Goal: Complete application form: Complete application form

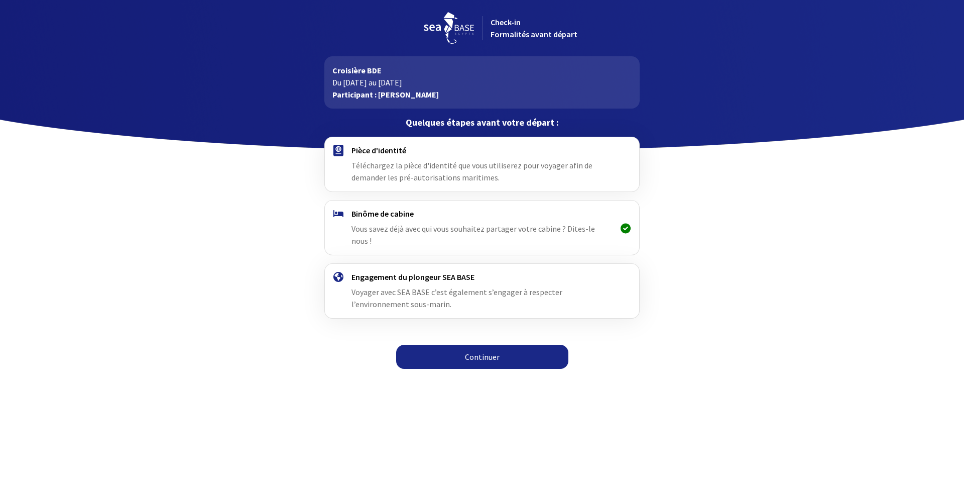
click at [489, 224] on span "Vous savez déjà avec qui vous souhaitez partager votre cabine ? Dites-le nous !" at bounding box center [474, 235] width 244 height 22
click at [544, 285] on div "Engagement du plongeur SEA BASE Voyager avec SEA BASE c’est également s’engager…" at bounding box center [482, 291] width 261 height 38
click at [452, 166] on span "Téléchargez la pièce d'identité que vous utiliserez pour voyager afin de demand…" at bounding box center [472, 171] width 241 height 22
click at [523, 159] on div "Pièce d'identité Téléchargez la pièce d'identité que vous utiliserez pour voyag…" at bounding box center [482, 164] width 261 height 38
click at [402, 175] on span "Téléchargez la pièce d'identité que vous utiliserez pour voyager afin de demand…" at bounding box center [472, 171] width 241 height 22
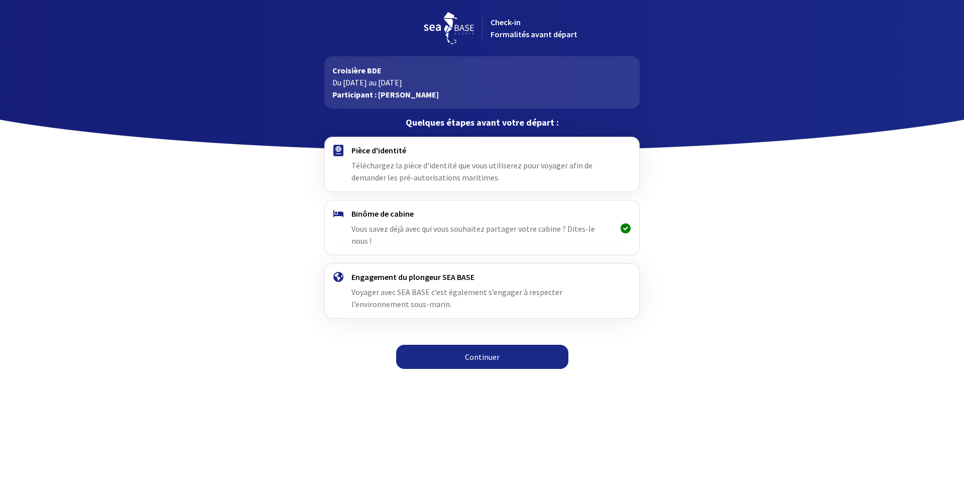
click at [337, 149] on img at bounding box center [339, 151] width 10 height 12
click at [338, 149] on img at bounding box center [339, 151] width 10 height 12
click at [445, 350] on link "Continuer" at bounding box center [482, 357] width 172 height 24
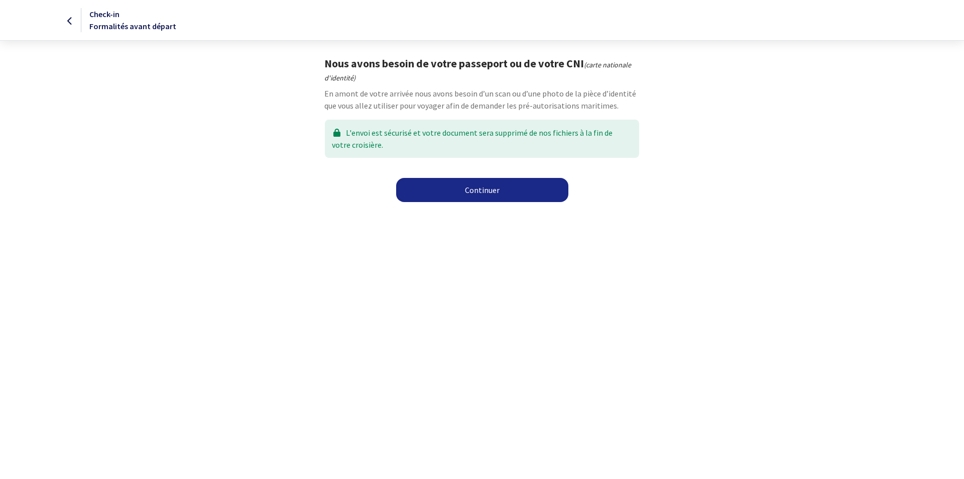
click at [477, 189] on link "Continuer" at bounding box center [482, 190] width 172 height 24
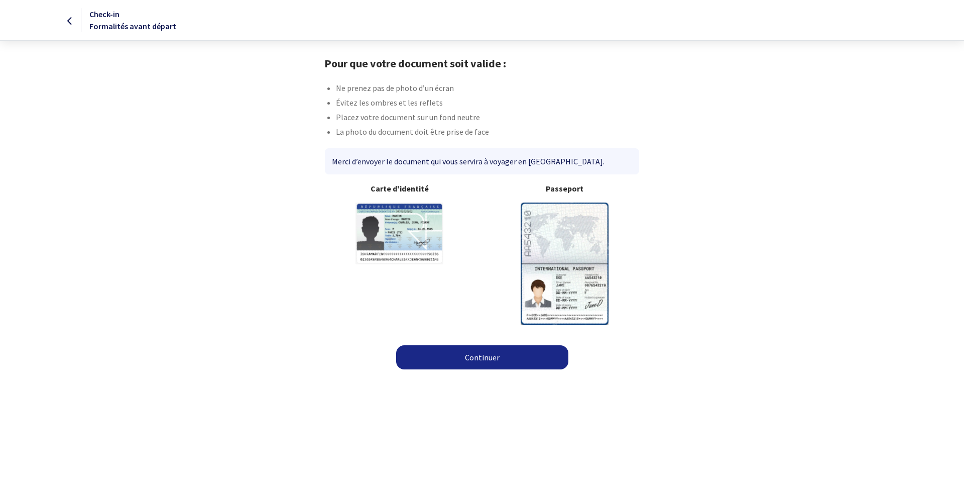
click at [492, 162] on div "Merci d’envoyer le document qui vous servira à voyager en Égypte." at bounding box center [482, 161] width 314 height 26
click at [568, 233] on img at bounding box center [565, 263] width 88 height 122
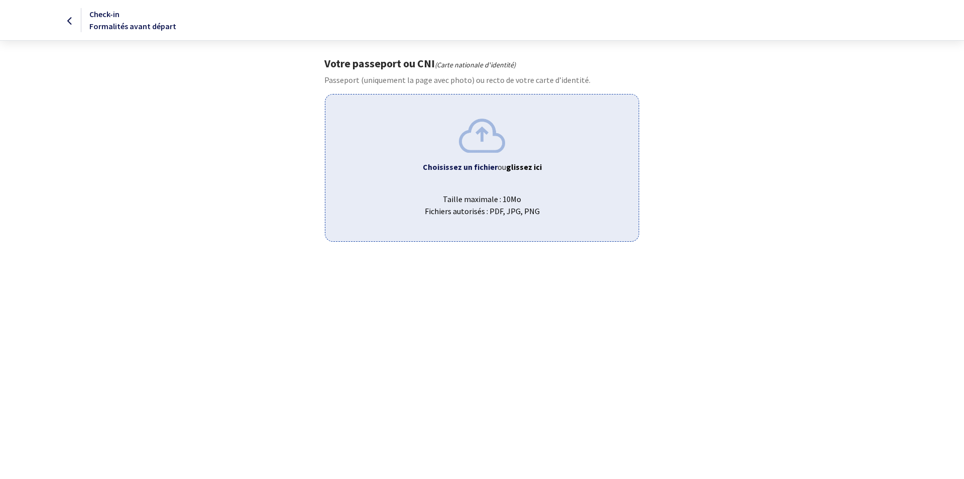
click at [462, 164] on b "Choisissez un fichier" at bounding box center [460, 167] width 75 height 10
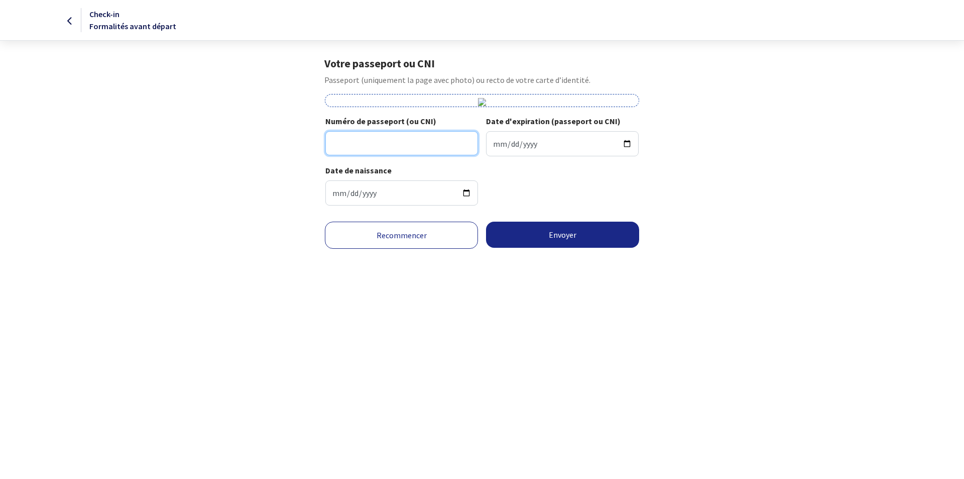
click at [342, 141] on input "Numéro de passeport (ou CNI)" at bounding box center [401, 143] width 153 height 24
type input "24EK72974"
click at [504, 139] on input "Date d'expiration (passeport ou CNI)" at bounding box center [562, 143] width 153 height 25
click at [491, 142] on input "Date d'expiration (passeport ou CNI)" at bounding box center [562, 143] width 153 height 25
click at [559, 137] on input "Date d'expiration (passeport ou CNI)" at bounding box center [562, 143] width 153 height 25
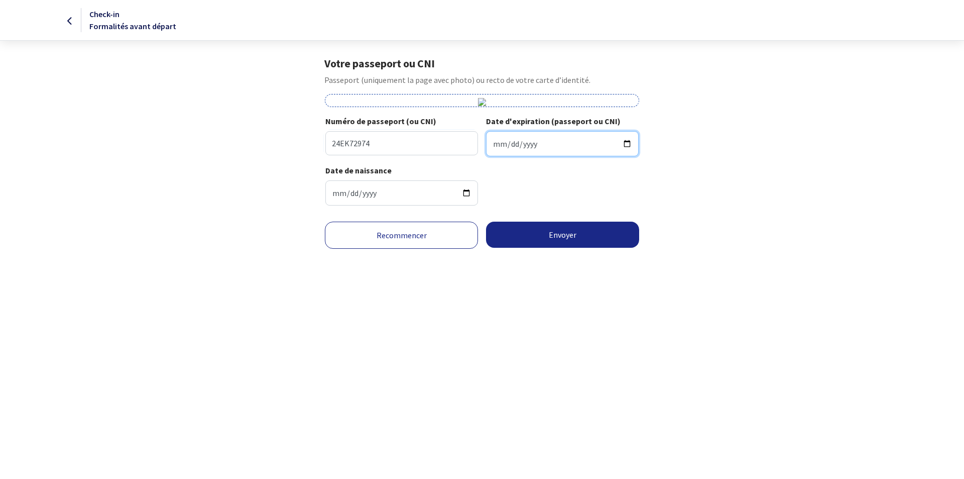
click at [495, 140] on input "Date d'expiration (passeport ou CNI)" at bounding box center [562, 143] width 153 height 25
type input "2034-06-20"
click at [554, 236] on button "Envoyer" at bounding box center [562, 235] width 153 height 26
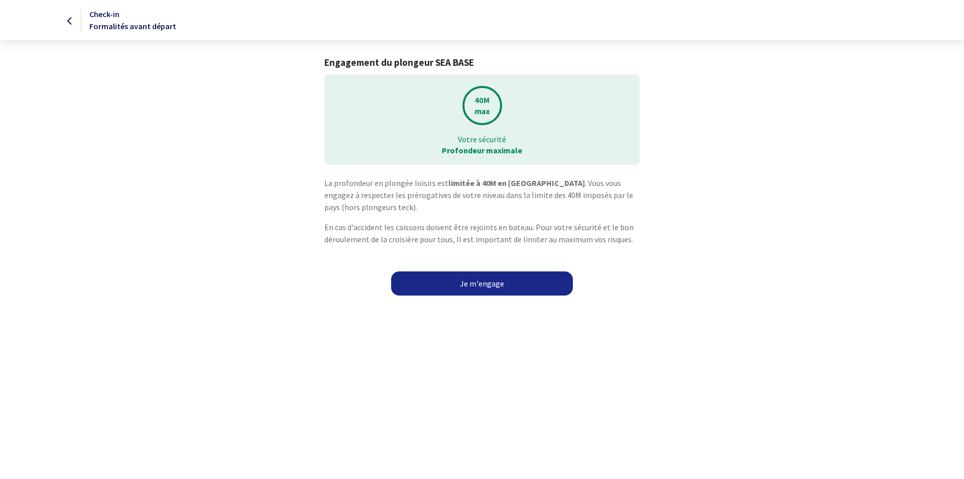
click at [486, 281] on link "Je m'engage" at bounding box center [482, 283] width 182 height 24
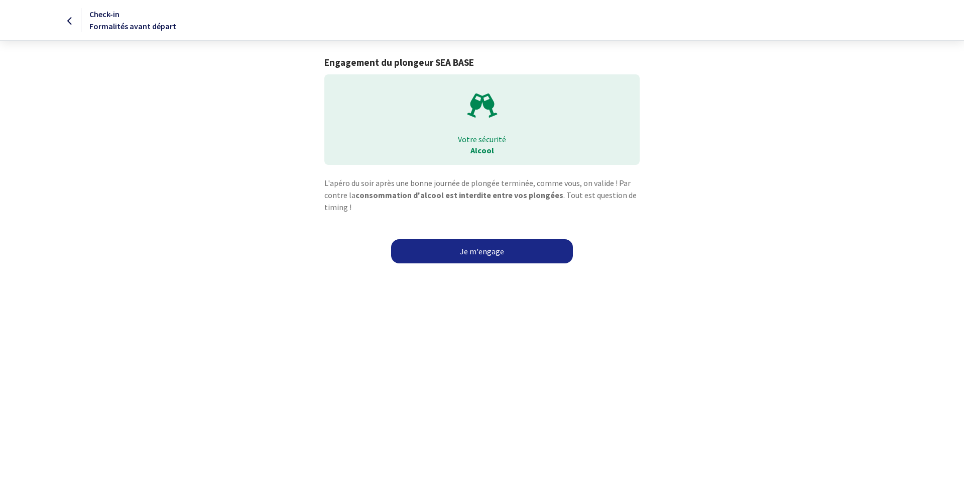
click at [487, 253] on link "Je m'engage" at bounding box center [482, 251] width 182 height 24
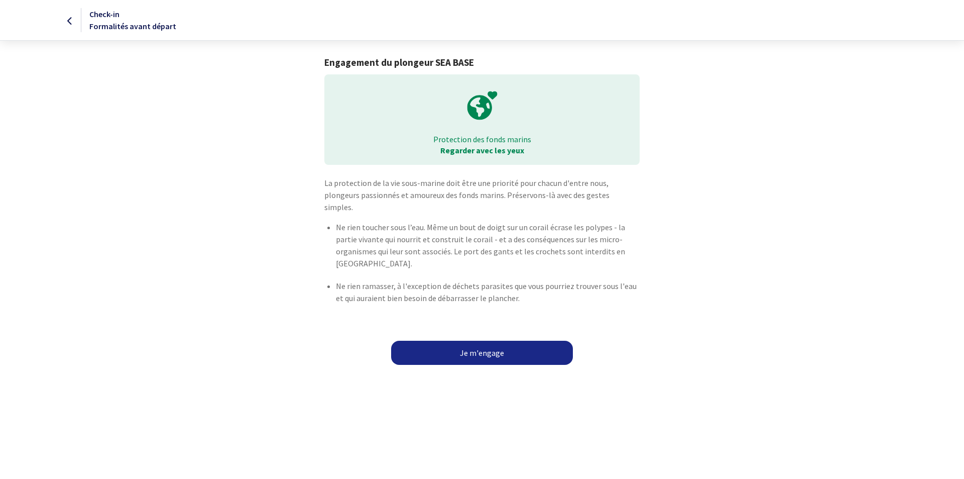
click at [489, 341] on link "Je m'engage" at bounding box center [482, 353] width 182 height 24
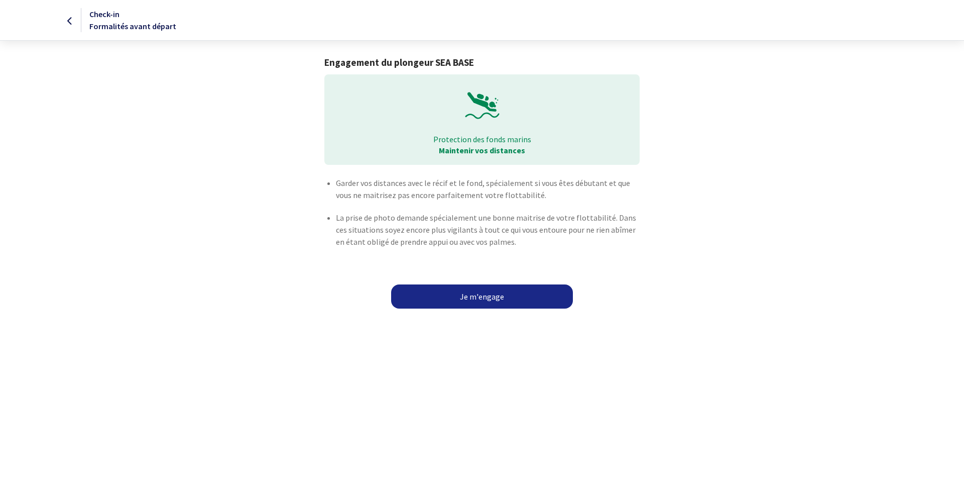
click at [499, 297] on link "Je m'engage" at bounding box center [482, 296] width 182 height 24
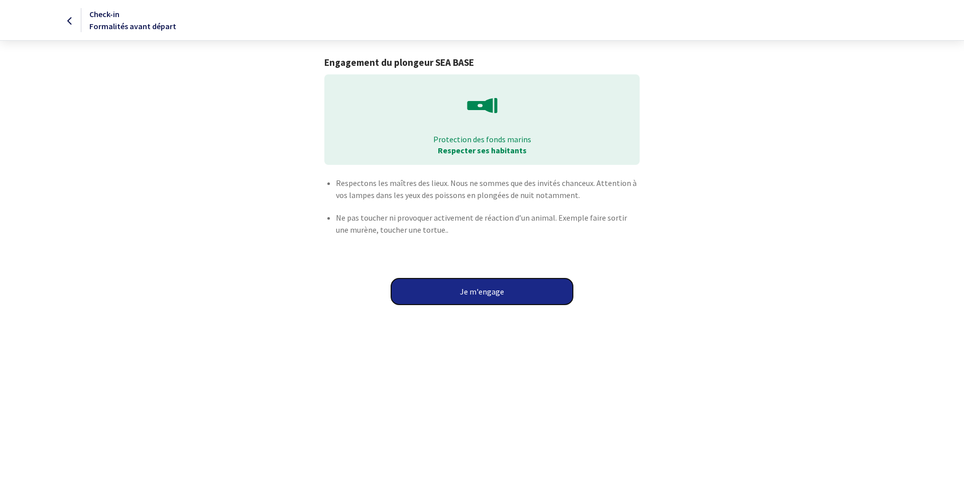
click at [494, 288] on button "Je m'engage" at bounding box center [482, 291] width 182 height 26
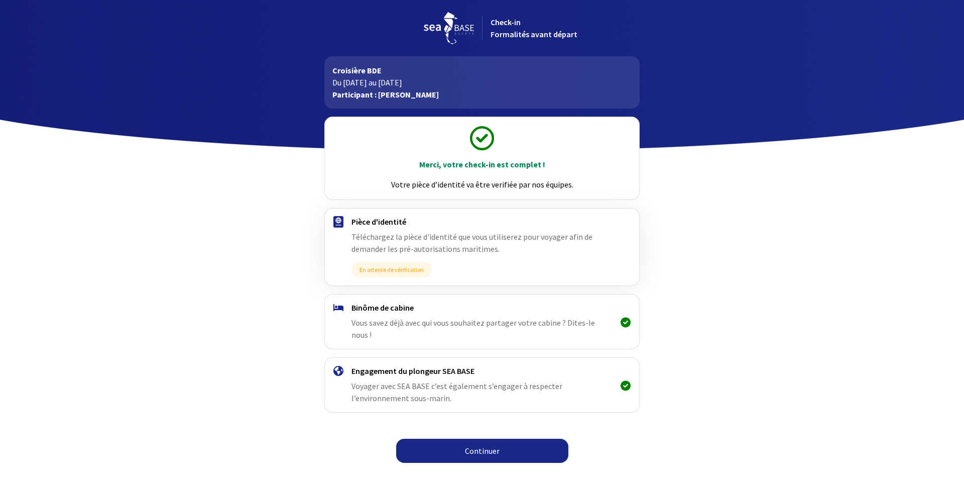
click at [482, 438] on link "Continuer" at bounding box center [482, 450] width 172 height 24
click at [507, 439] on link "Continuer" at bounding box center [482, 450] width 172 height 24
click at [465, 443] on link "Continuer" at bounding box center [482, 450] width 172 height 24
click at [524, 441] on link "Continuer" at bounding box center [482, 450] width 172 height 24
